Goal: Check status: Check status

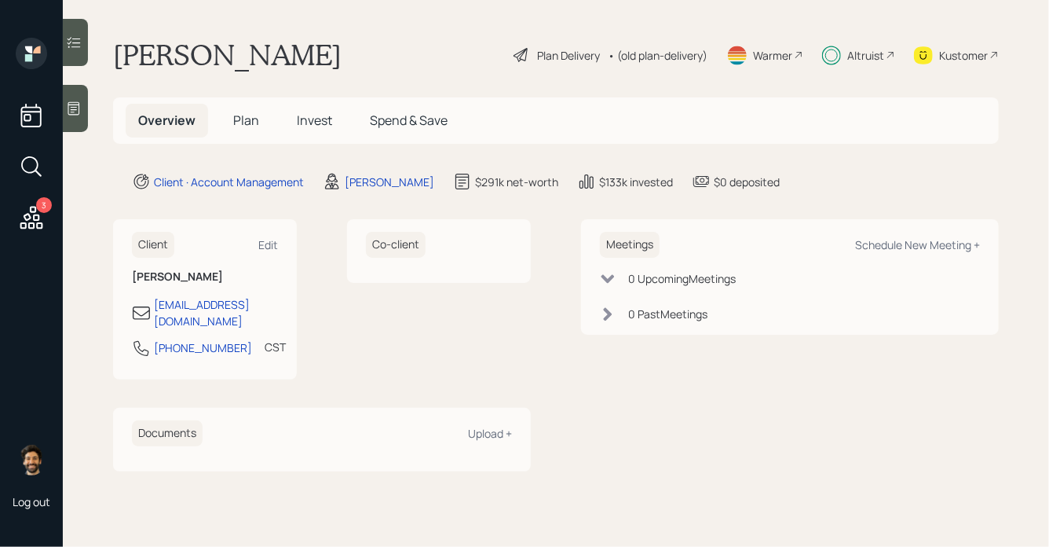
click at [857, 56] on div "Altruist" at bounding box center [865, 55] width 37 height 16
click at [304, 117] on span "Invest" at bounding box center [314, 120] width 35 height 17
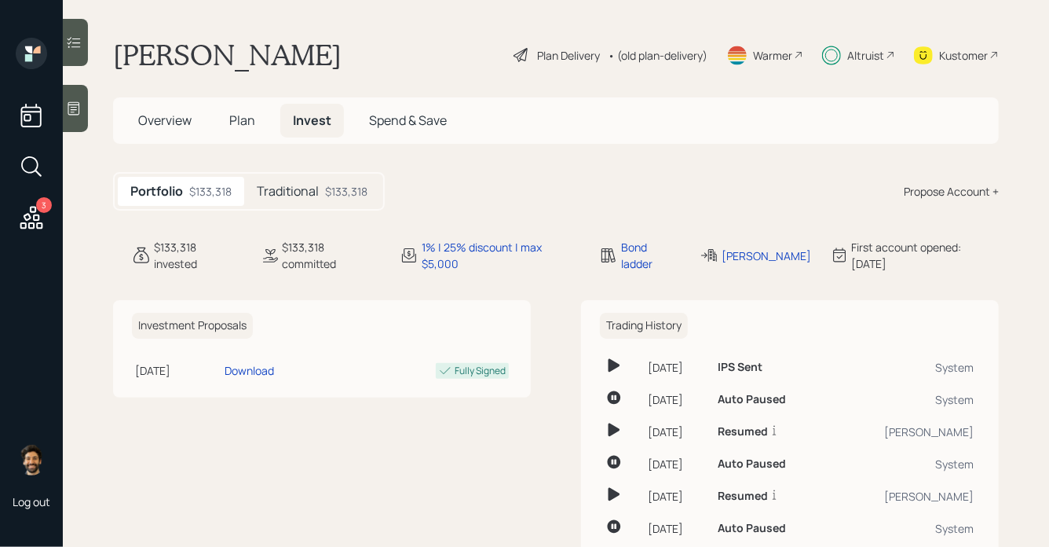
click at [280, 202] on div "Traditional $133,318" at bounding box center [312, 191] width 136 height 29
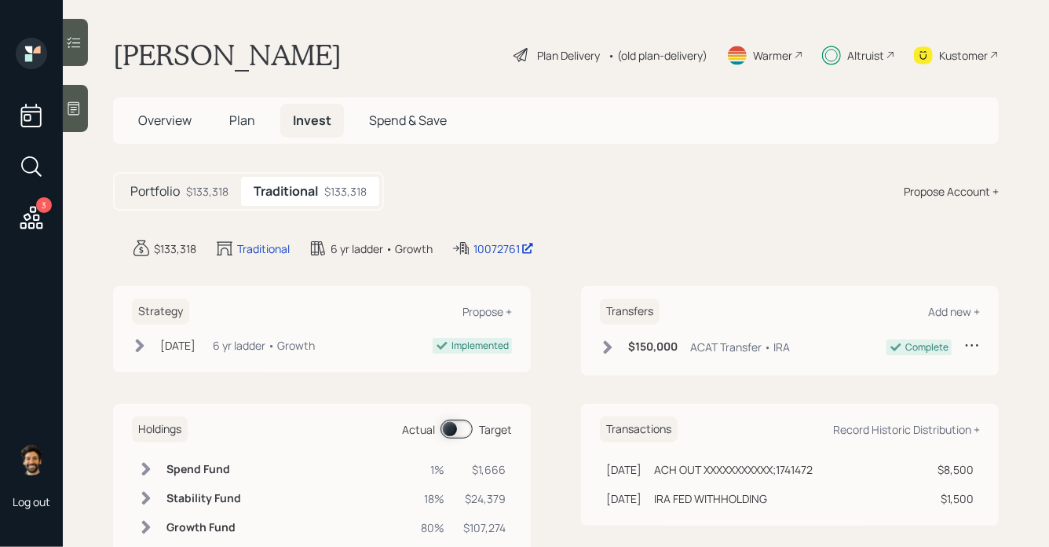
click at [454, 432] on span at bounding box center [457, 428] width 32 height 19
